Goal: Transaction & Acquisition: Subscribe to service/newsletter

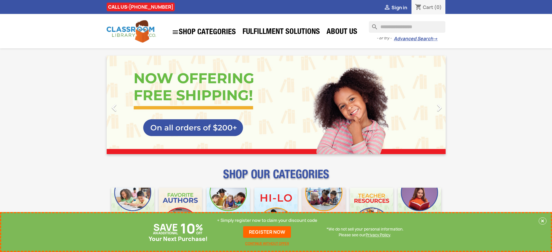
click at [267, 221] on p "+ Simply register now to claim your discount code" at bounding box center [267, 221] width 100 height 6
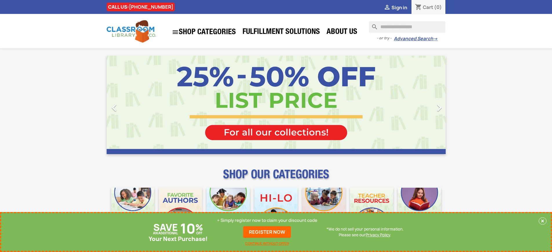
click at [267, 221] on p "+ Simply register now to claim your discount code" at bounding box center [267, 221] width 100 height 6
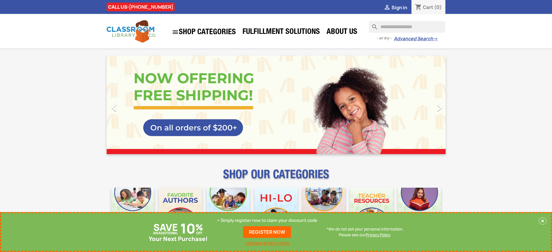
click at [267, 221] on p "+ Simply register now to claim your discount code" at bounding box center [267, 221] width 100 height 6
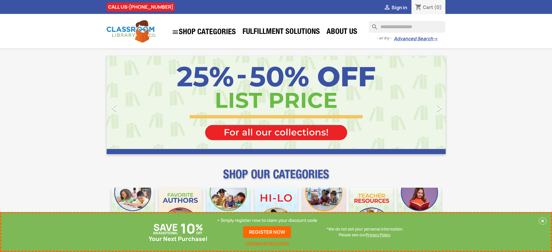
click at [267, 221] on p "+ Simply register now to claim your discount code" at bounding box center [267, 221] width 100 height 6
click at [267, 232] on link "REGISTER NOW" at bounding box center [267, 232] width 48 height 12
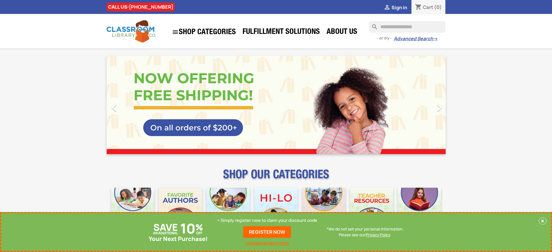
click at [267, 221] on p "+ Simply register now to claim your discount code" at bounding box center [267, 221] width 100 height 6
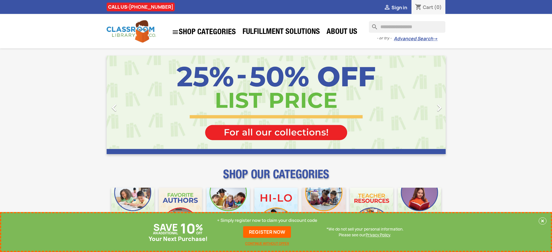
click at [267, 221] on p "+ Simply register now to claim your discount code" at bounding box center [267, 221] width 100 height 6
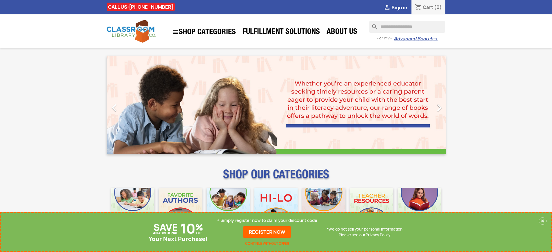
click at [267, 221] on p "+ Simply register now to claim your discount code" at bounding box center [267, 221] width 100 height 6
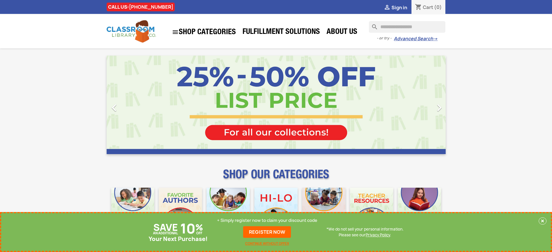
click at [267, 221] on p "+ Simply register now to claim your discount code" at bounding box center [267, 221] width 100 height 6
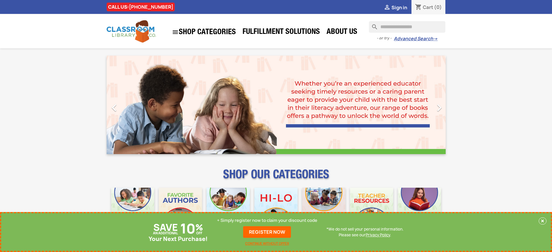
click at [267, 221] on p "+ Simply register now to claim your discount code" at bounding box center [267, 221] width 100 height 6
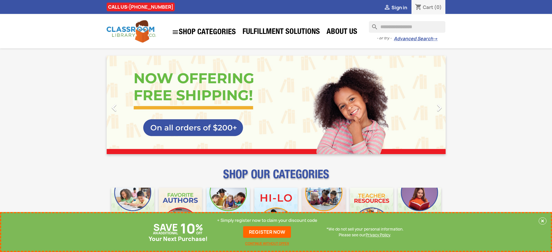
click at [267, 221] on p "+ Simply register now to claim your discount code" at bounding box center [267, 221] width 100 height 6
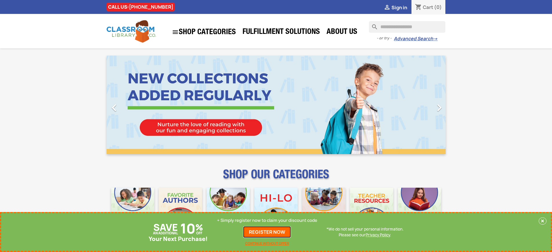
click at [267, 232] on link "REGISTER NOW" at bounding box center [267, 232] width 48 height 12
